Goal: Transaction & Acquisition: Purchase product/service

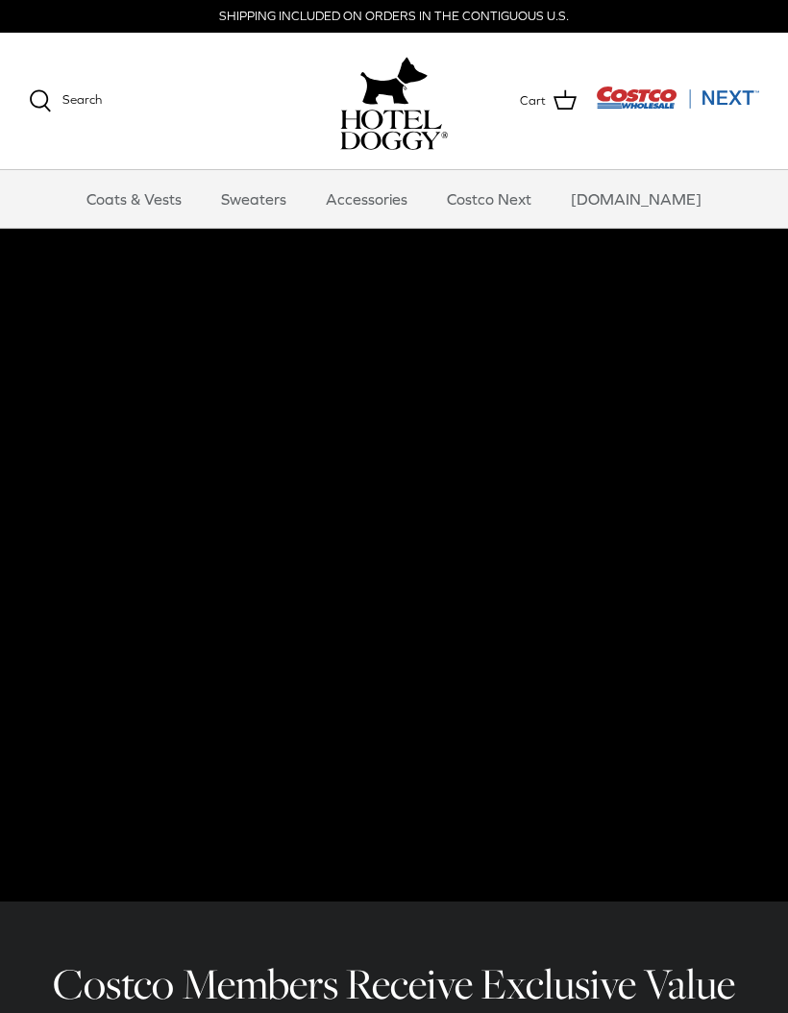
click at [403, 205] on link "Accessories" at bounding box center [367, 199] width 116 height 58
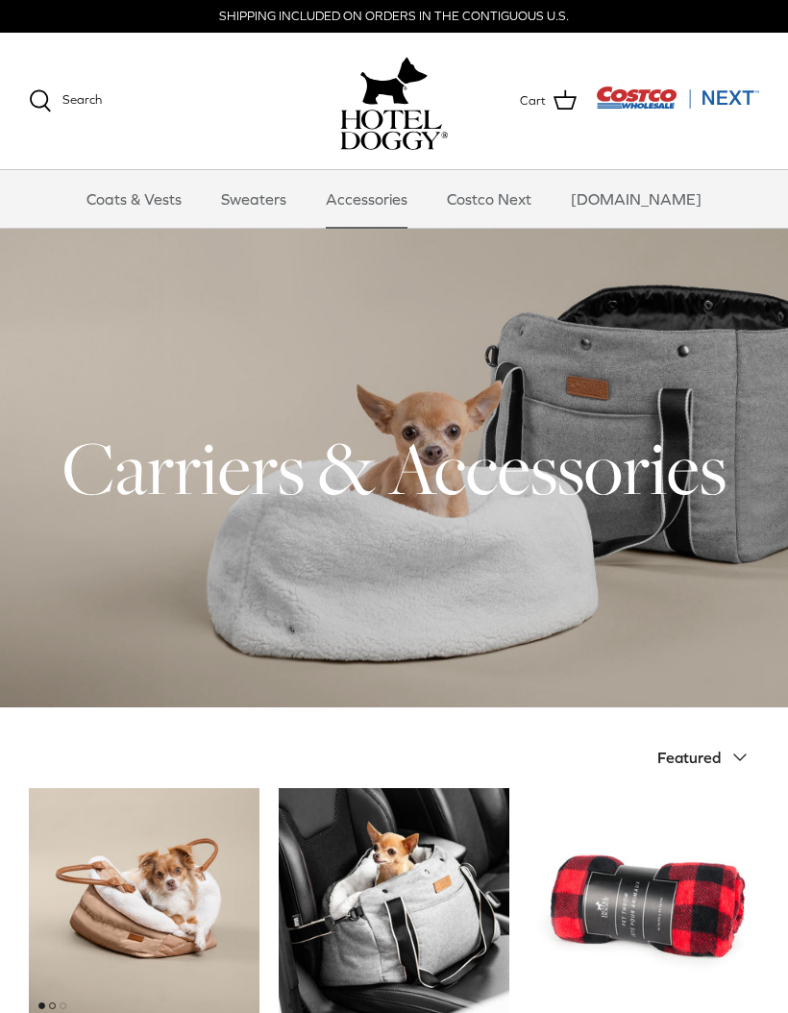
click at [288, 193] on link "Sweaters" at bounding box center [254, 199] width 100 height 58
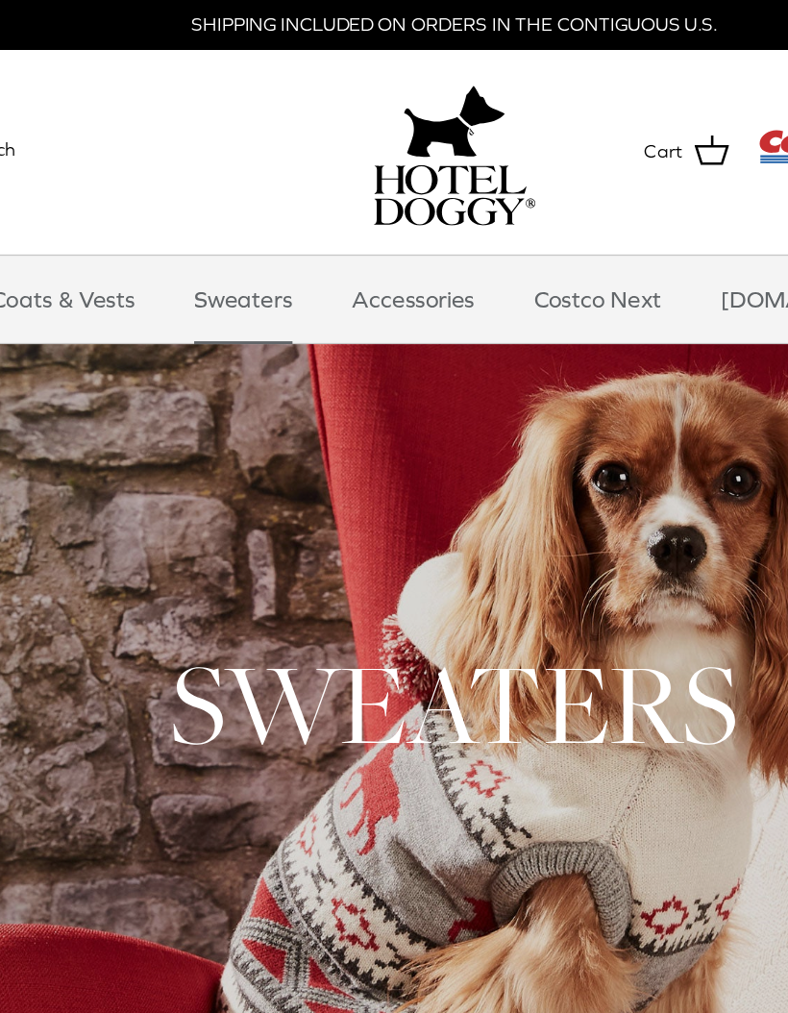
click at [96, 203] on link "Coats & Vests" at bounding box center [134, 199] width 130 height 58
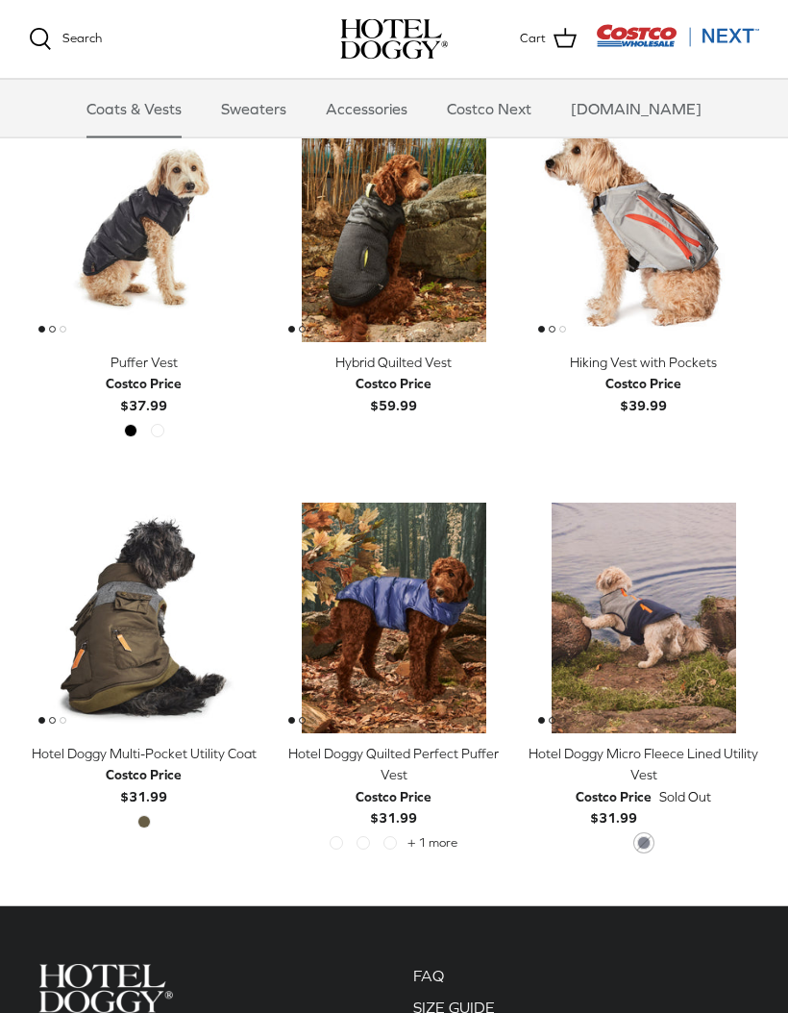
scroll to position [2443, 0]
click at [194, 749] on div "Hotel Doggy Multi-Pocket Utility Coat" at bounding box center [144, 753] width 231 height 21
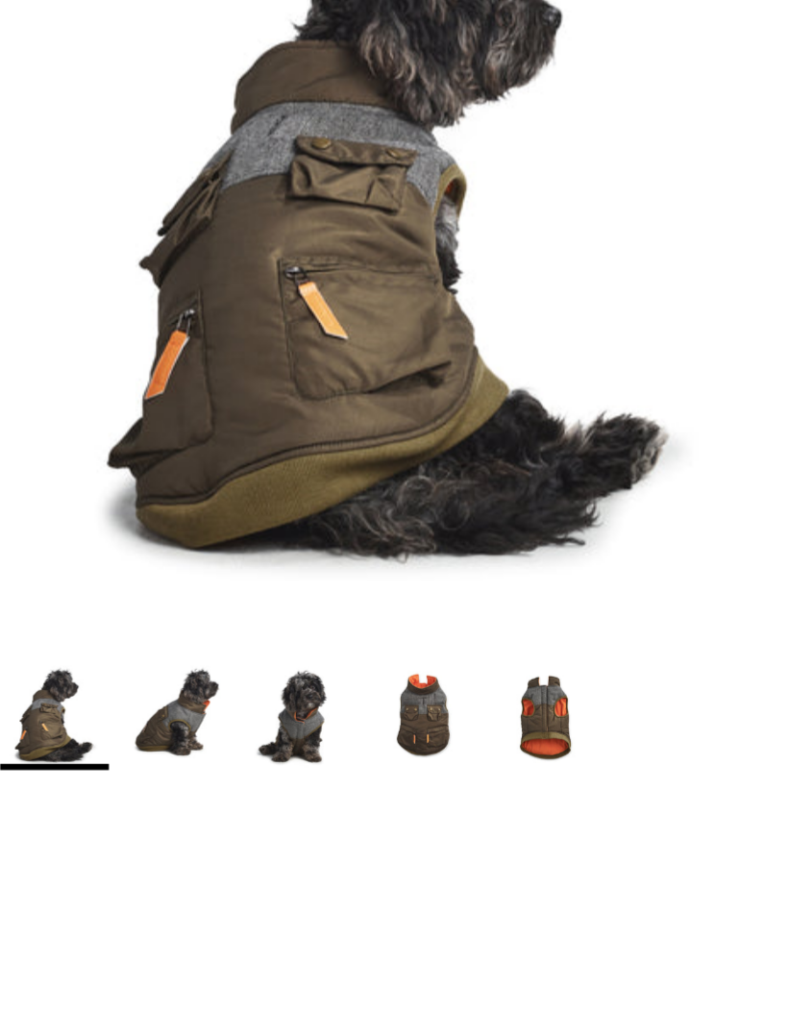
click at [262, 483] on img "Thumbnail Link" at bounding box center [285, 508] width 51 height 51
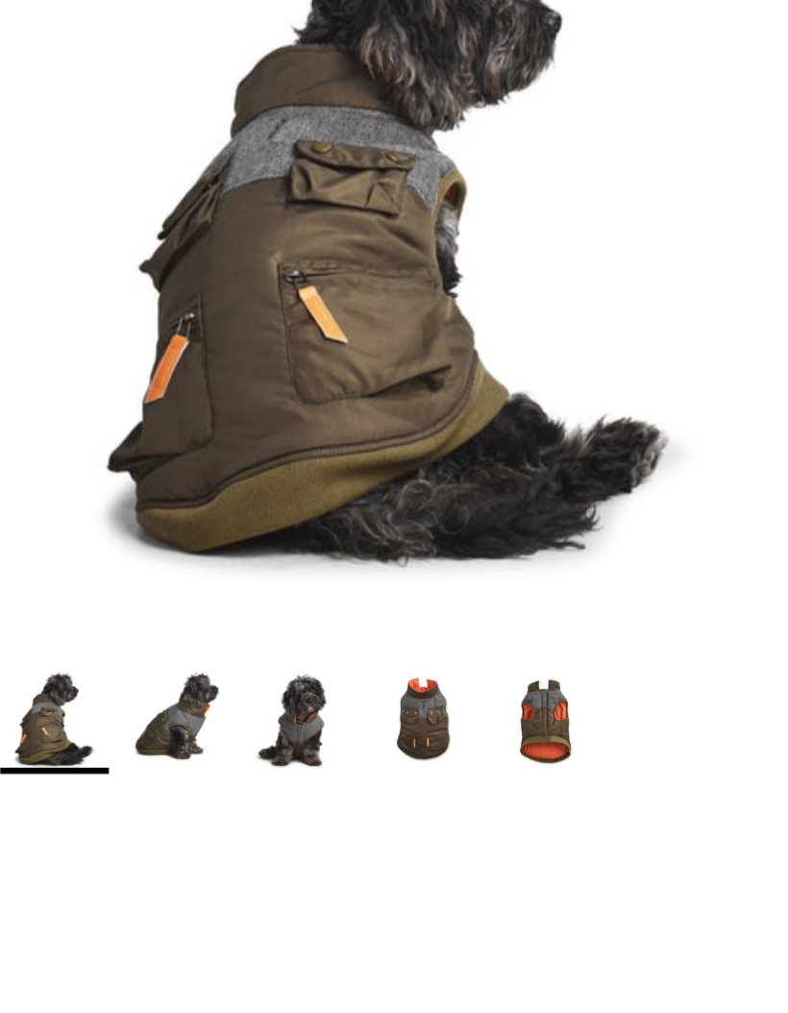
click at [144, 483] on img "Thumbnail Link" at bounding box center [169, 508] width 51 height 51
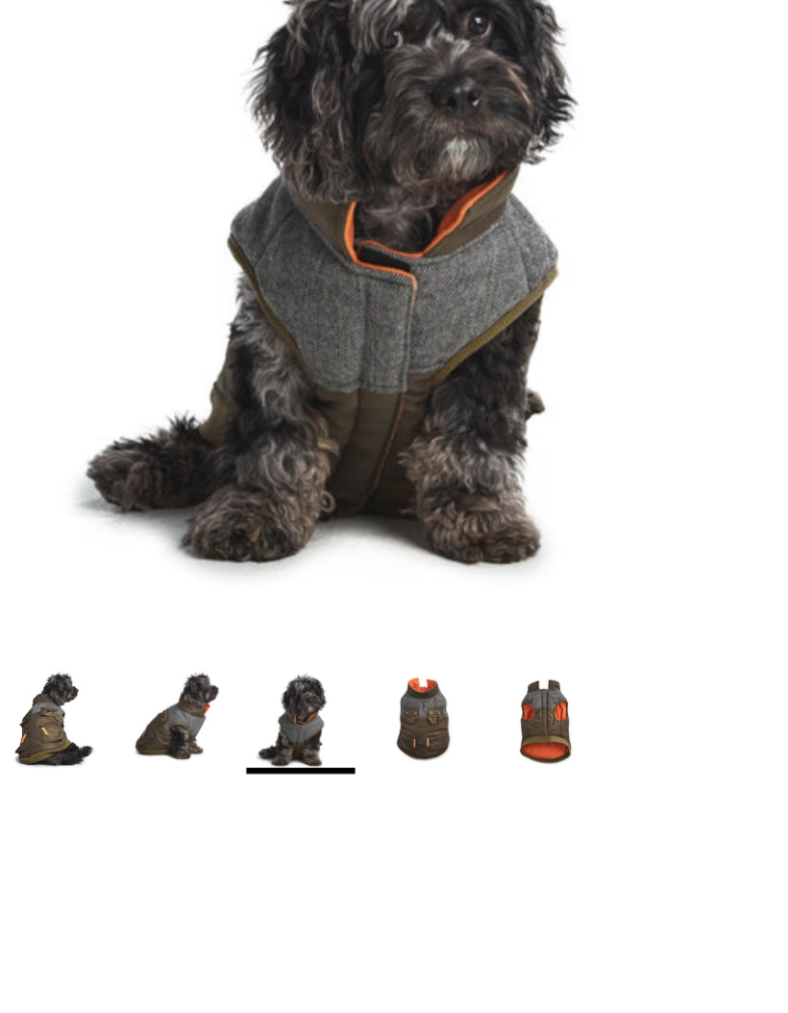
click at [202, 483] on img "Thumbnail Link" at bounding box center [227, 508] width 51 height 51
click at [260, 483] on img "Thumbnail Link" at bounding box center [285, 508] width 51 height 51
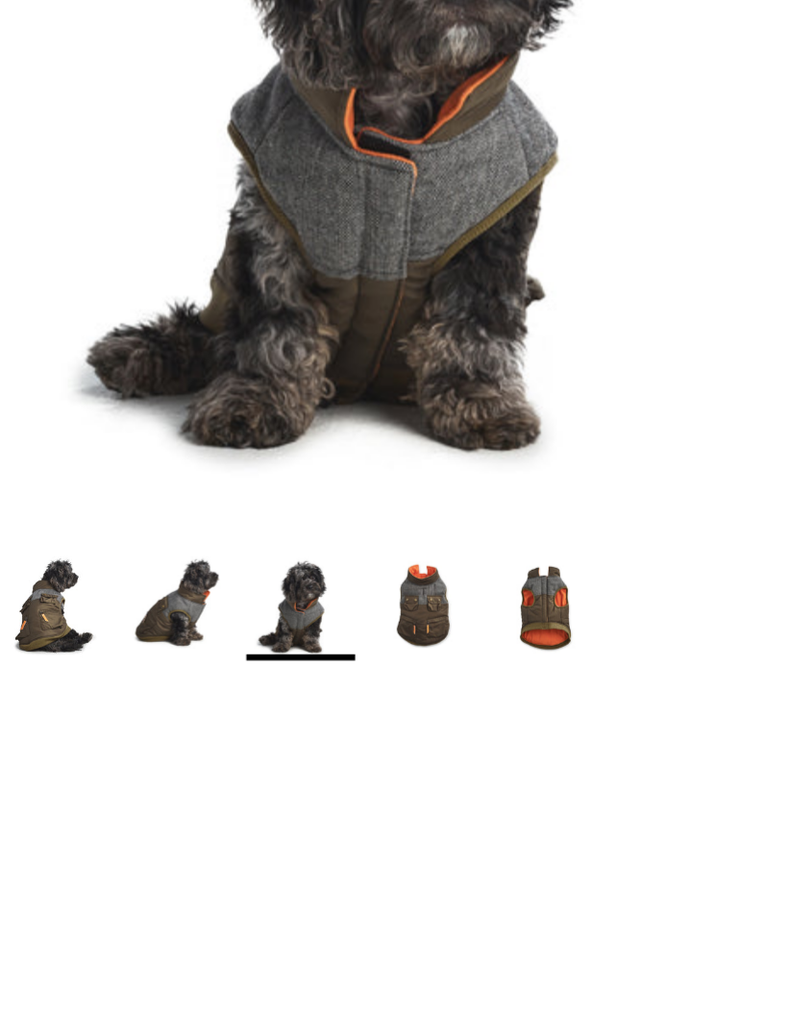
click at [202, 483] on img "Thumbnail Link" at bounding box center [227, 508] width 51 height 51
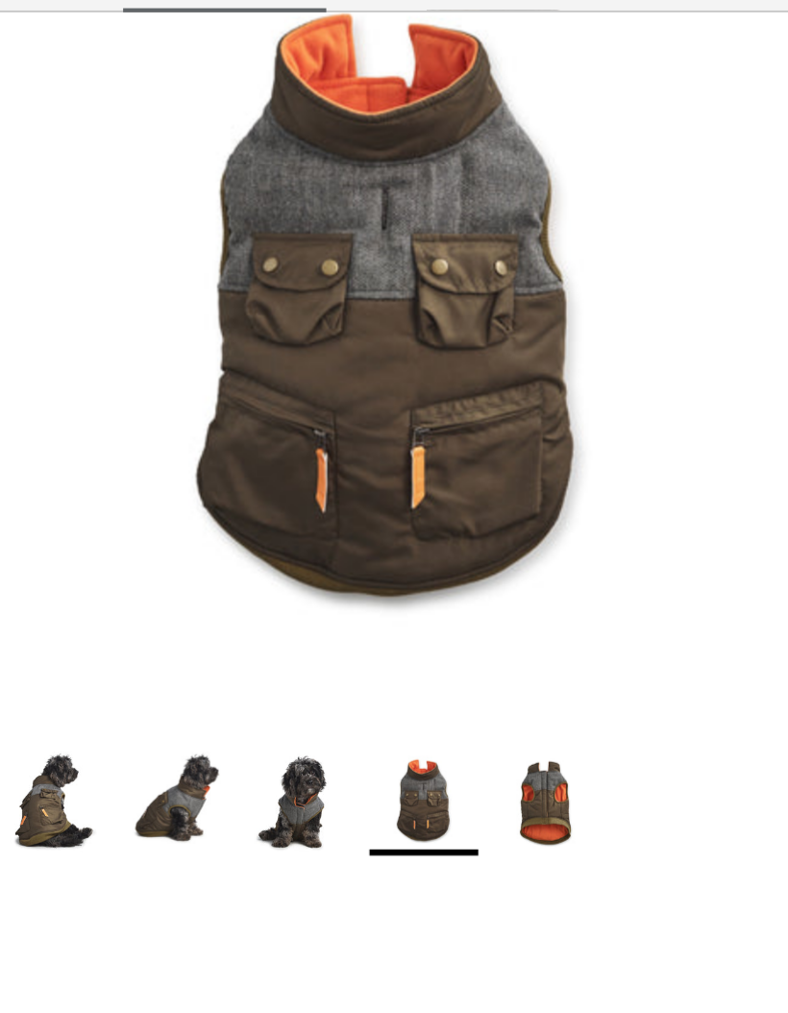
click at [260, 483] on img "Thumbnail Link" at bounding box center [285, 508] width 51 height 51
click at [281, 483] on img "Thumbnail Link" at bounding box center [285, 508] width 51 height 51
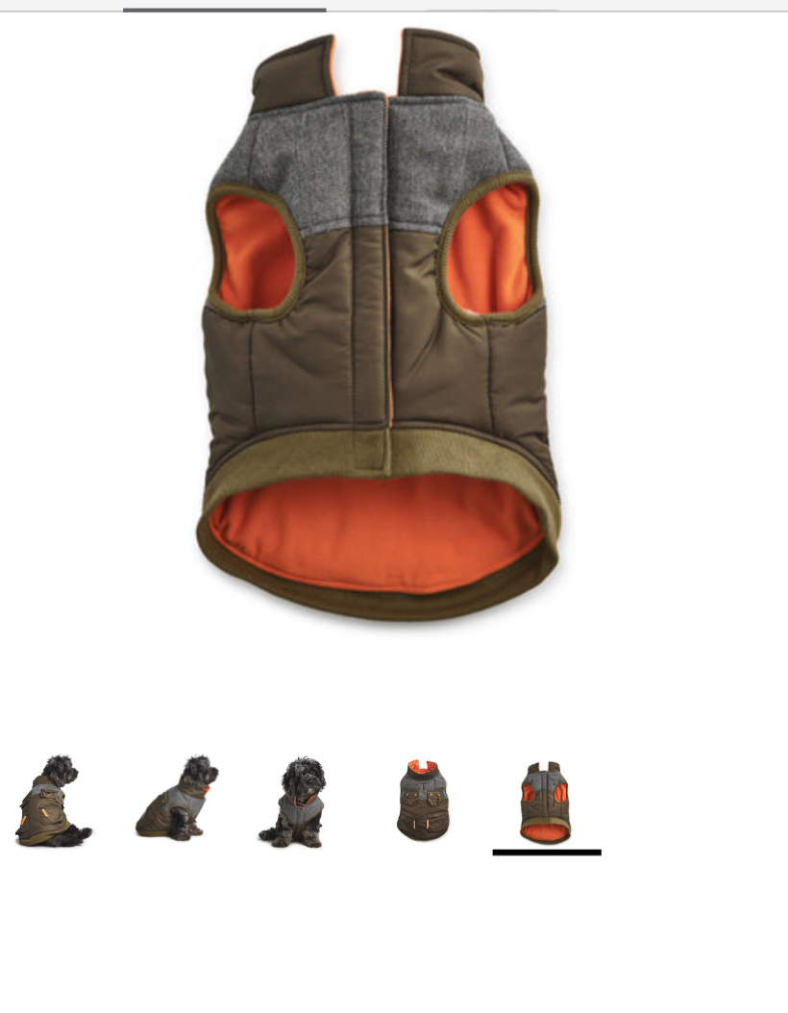
click at [260, 483] on img "Thumbnail Link" at bounding box center [285, 508] width 51 height 51
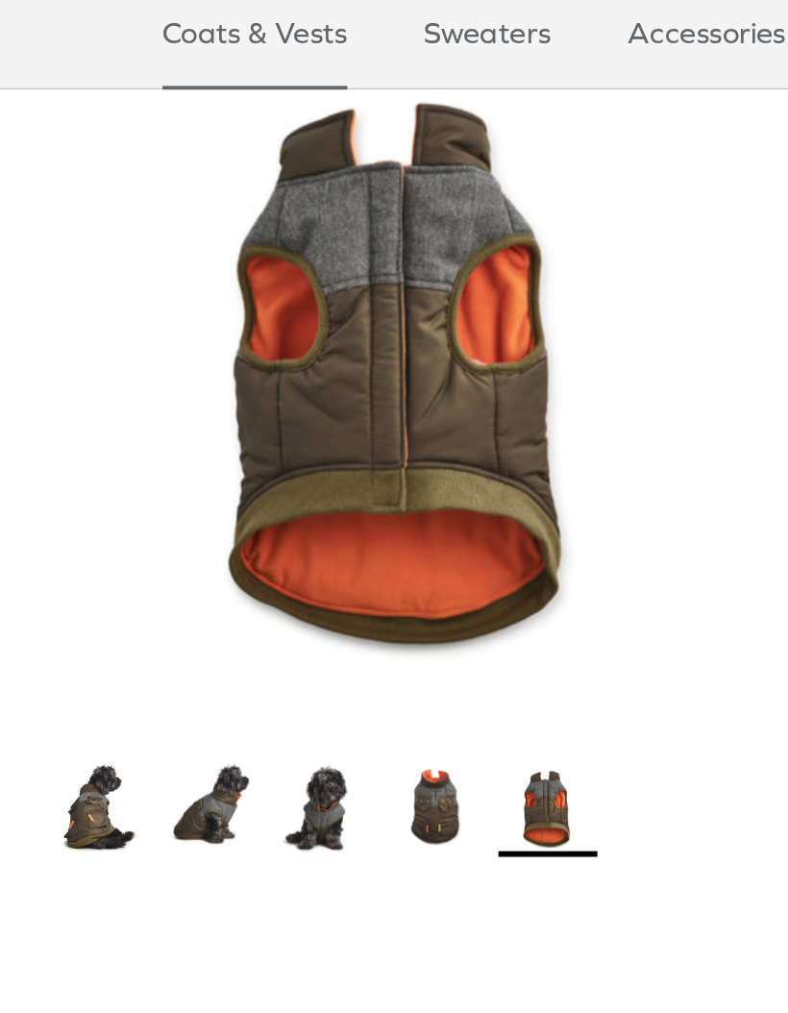
click at [348, 335] on img "Show Gallery" at bounding box center [211, 278] width 365 height 365
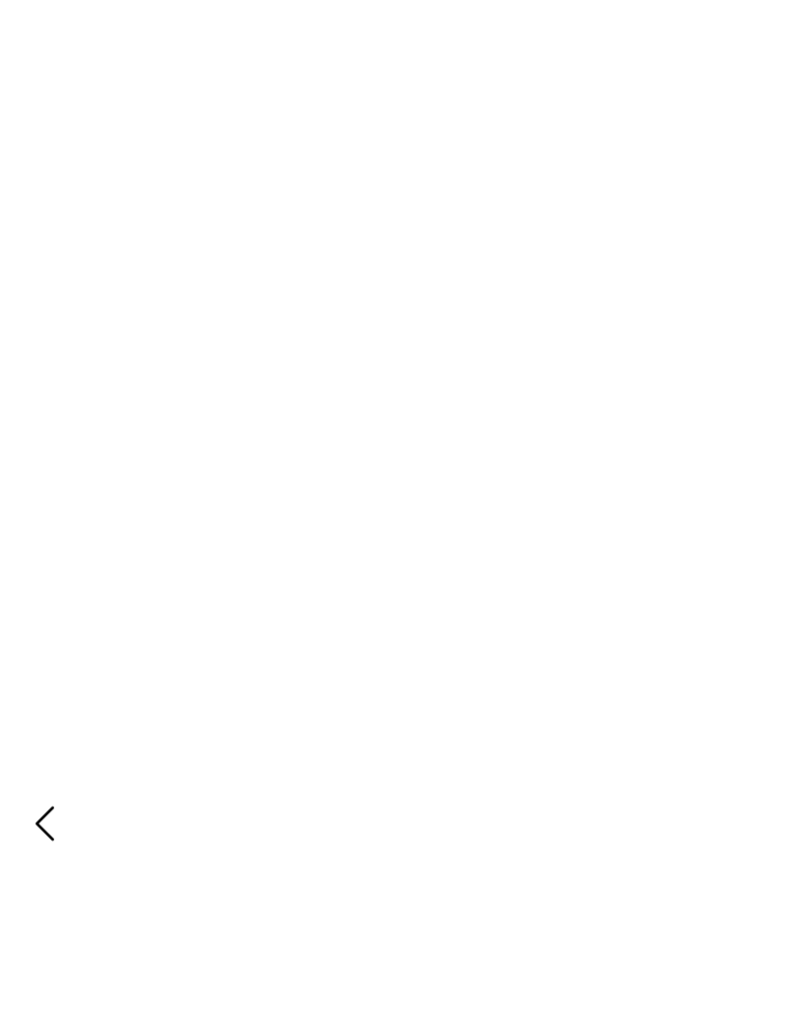
click at [24, 509] on polyline at bounding box center [26, 517] width 9 height 16
click at [17, 500] on icon "Left" at bounding box center [26, 516] width 33 height 33
click at [20, 500] on icon "Left" at bounding box center [26, 516] width 33 height 33
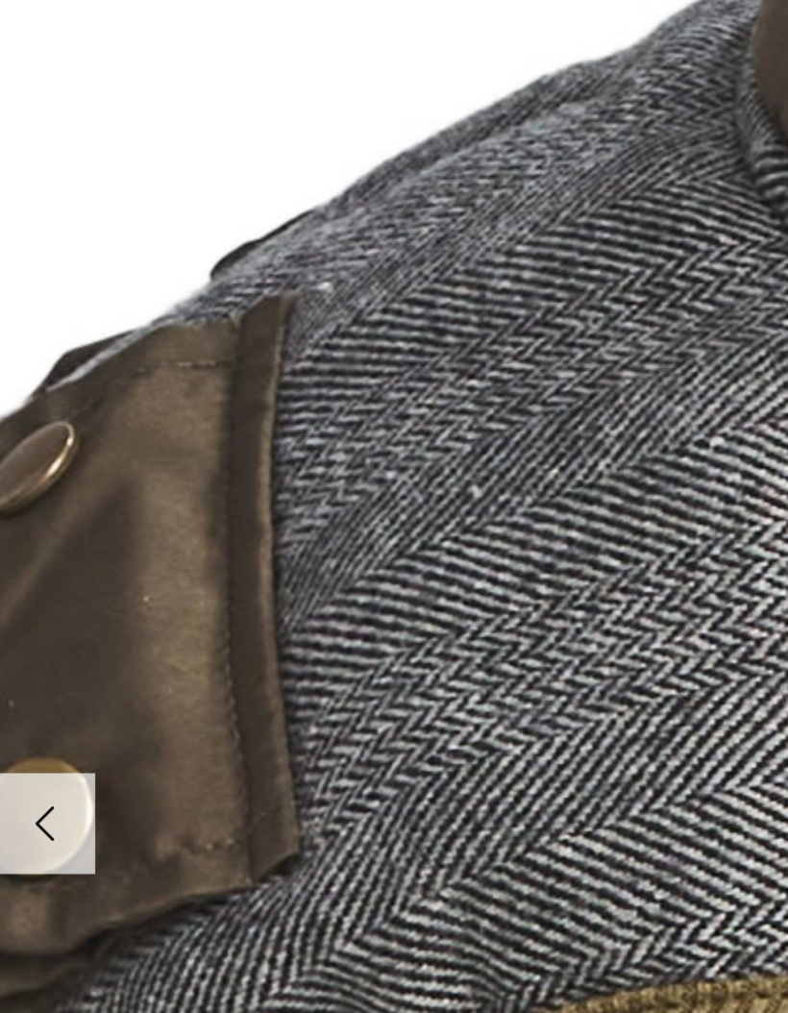
click at [26, 509] on polyline at bounding box center [26, 517] width 9 height 16
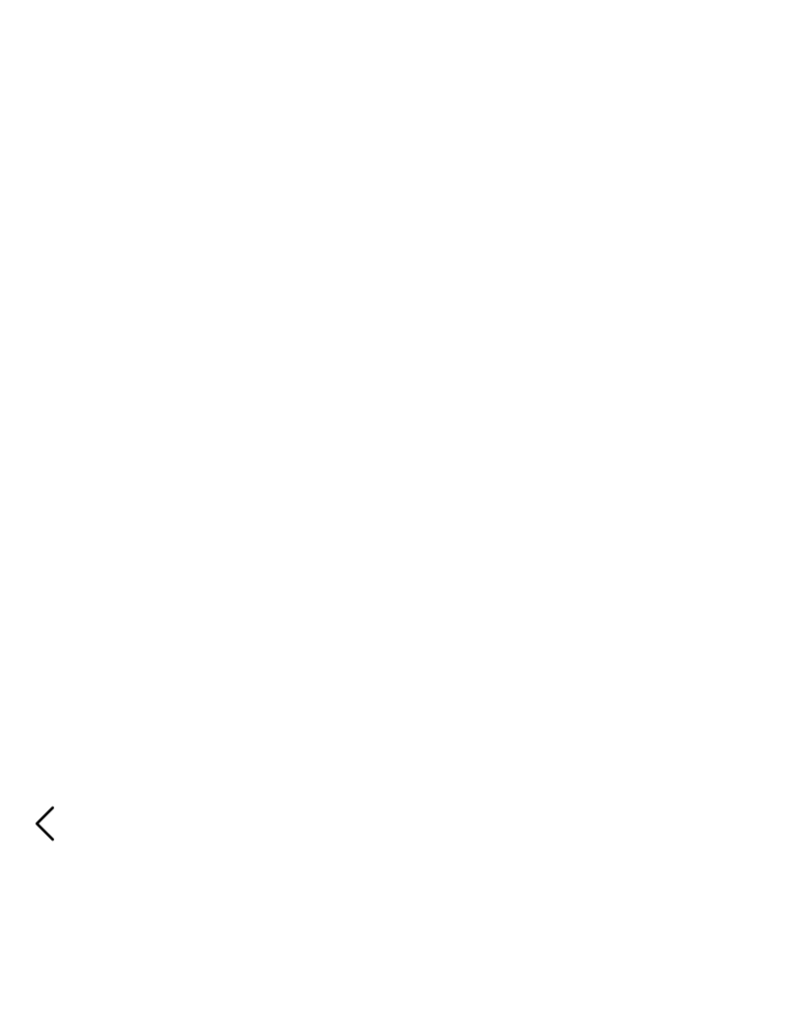
click at [26, 509] on polyline at bounding box center [26, 517] width 9 height 16
